Goal: Find contact information: Find contact information

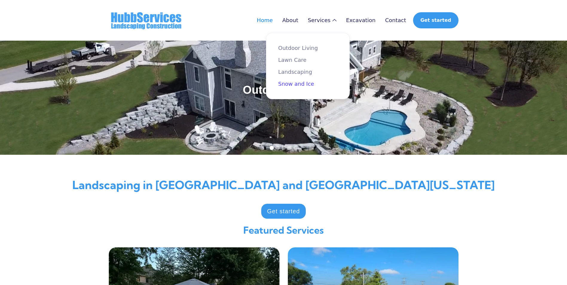
click at [316, 86] on link "Snow and Ice" at bounding box center [308, 84] width 59 height 6
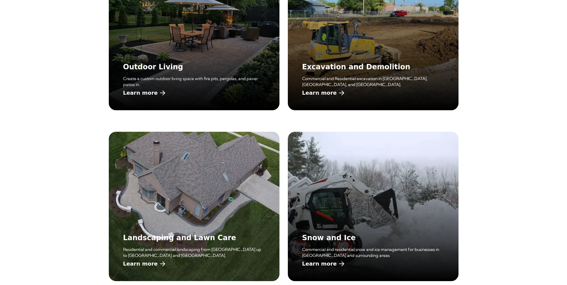
scroll to position [299, 0]
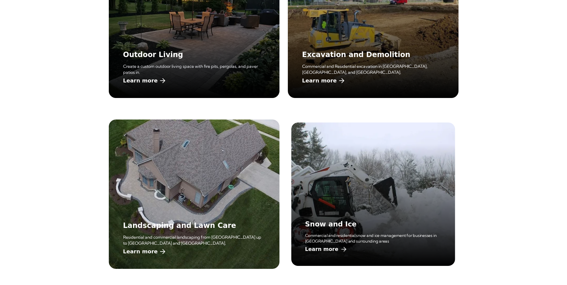
click at [319, 236] on div "Commercial and residential snow and ice management for businesses in Findlay an…" at bounding box center [373, 238] width 136 height 11
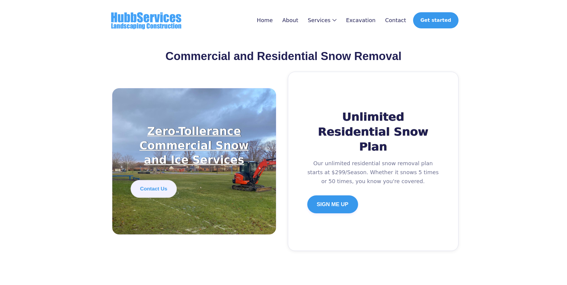
click at [169, 180] on div "Contact Us" at bounding box center [153, 189] width 46 height 18
